Goal: Transaction & Acquisition: Purchase product/service

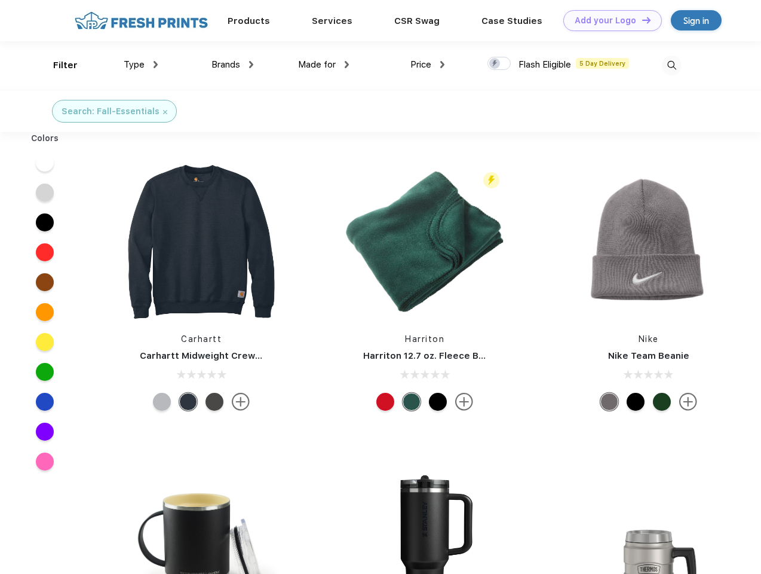
click at [608, 20] on link "Add your Logo Design Tool" at bounding box center [612, 20] width 99 height 21
click at [0, 0] on div "Design Tool" at bounding box center [0, 0] width 0 height 0
click at [641, 20] on link "Add your Logo Design Tool" at bounding box center [612, 20] width 99 height 21
click at [57, 65] on div "Filter" at bounding box center [65, 66] width 24 height 14
click at [141, 65] on span "Type" at bounding box center [134, 64] width 21 height 11
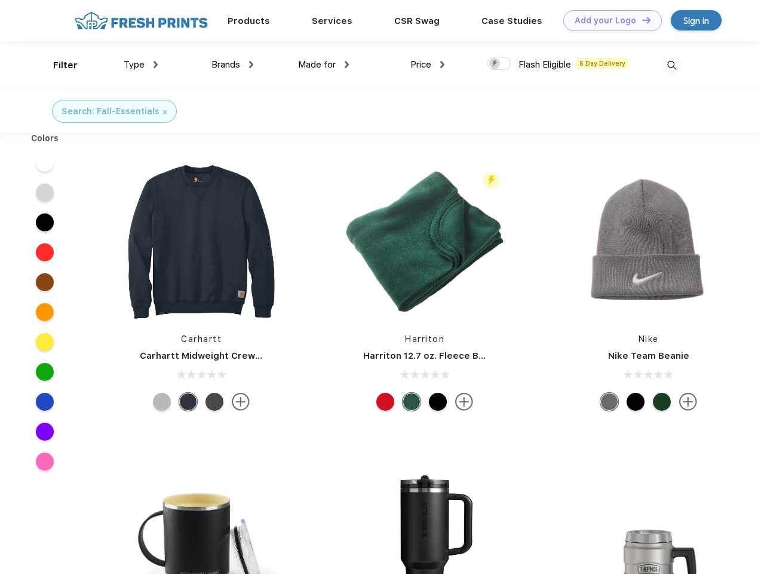
click at [232, 65] on span "Brands" at bounding box center [226, 64] width 29 height 11
click at [324, 65] on span "Made for" at bounding box center [317, 64] width 38 height 11
click at [428, 65] on span "Price" at bounding box center [420, 64] width 21 height 11
click at [499, 64] on div at bounding box center [499, 63] width 23 height 13
click at [495, 64] on input "checkbox" at bounding box center [492, 60] width 8 height 8
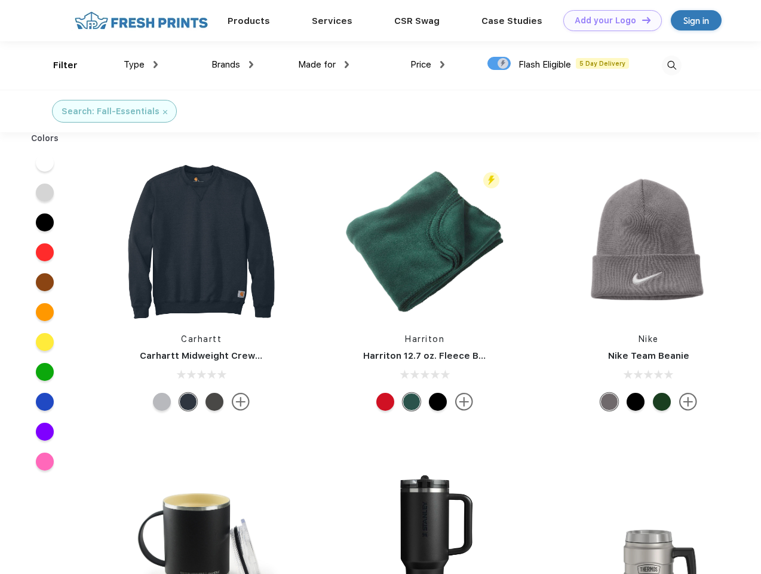
click at [672, 65] on img at bounding box center [672, 66] width 20 height 20
